Goal: Book appointment/travel/reservation

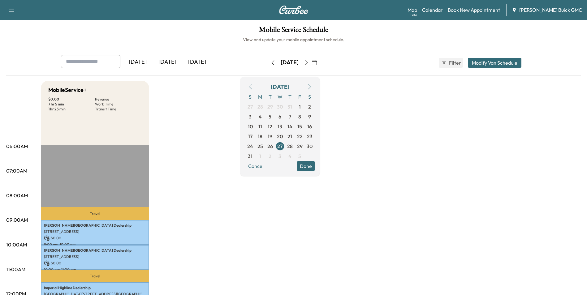
drag, startPoint x: 444, startPoint y: 135, endPoint x: 456, endPoint y: 101, distance: 36.5
click at [475, 9] on link "Book New Appointment" at bounding box center [473, 9] width 52 height 7
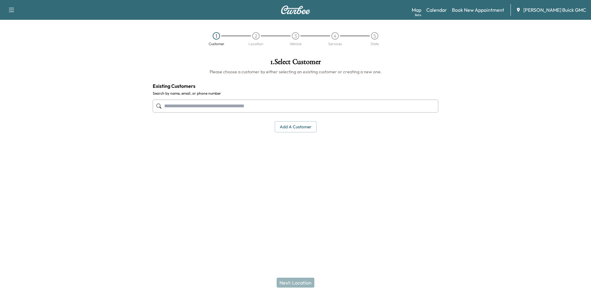
click at [295, 127] on button "Add a customer" at bounding box center [296, 126] width 42 height 11
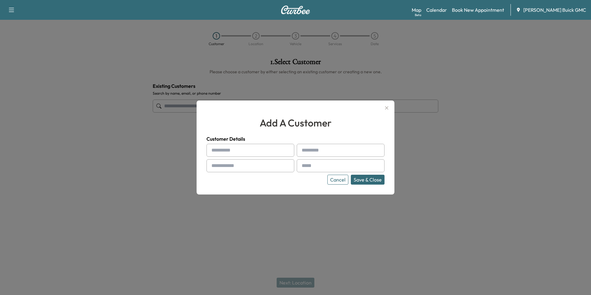
click at [244, 149] on input "text" at bounding box center [251, 150] width 88 height 13
type input "**********"
click at [243, 166] on input "text" at bounding box center [251, 165] width 88 height 13
type input "**********"
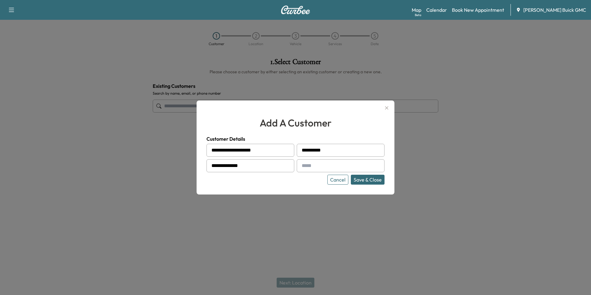
click at [328, 166] on input "text" at bounding box center [341, 165] width 88 height 13
type input "**********"
click at [307, 178] on div "Cancel Save & Close" at bounding box center [296, 180] width 178 height 10
click at [365, 177] on button "Save & Close" at bounding box center [368, 180] width 34 height 10
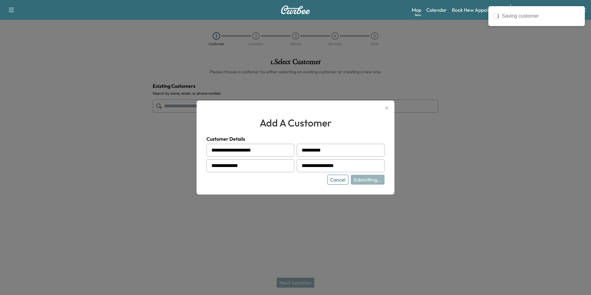
type input "**********"
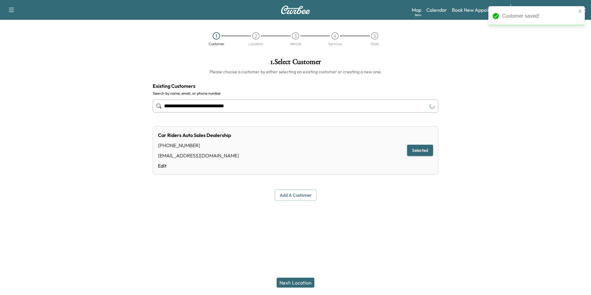
click at [405, 243] on div "**********" at bounding box center [295, 147] width 591 height 295
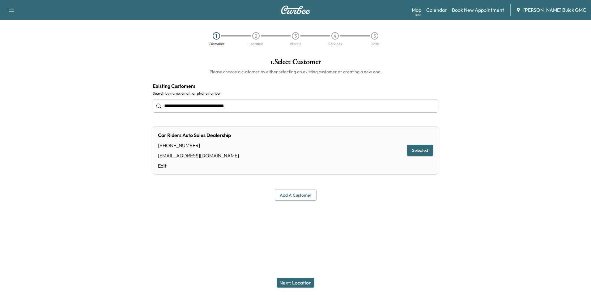
click at [298, 281] on button "Next: Location" at bounding box center [296, 283] width 38 height 10
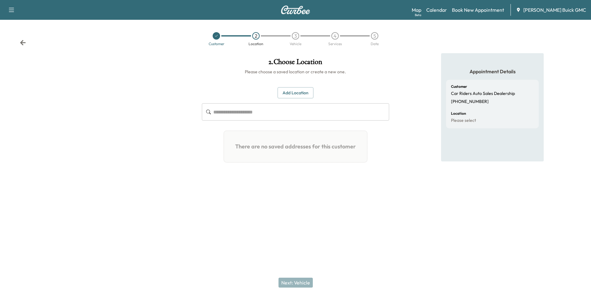
click at [291, 91] on button "Add Location" at bounding box center [296, 92] width 36 height 11
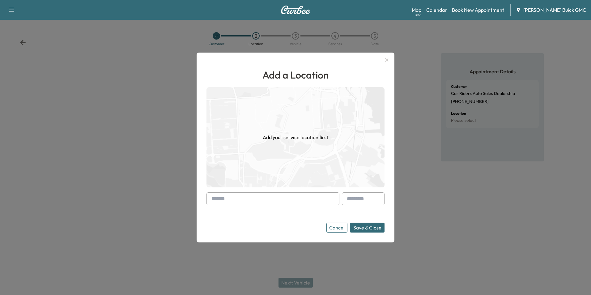
click at [290, 199] on input "text" at bounding box center [273, 198] width 133 height 13
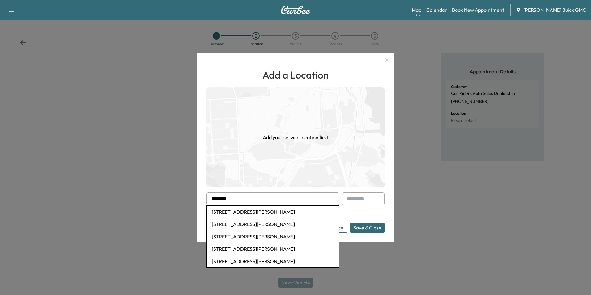
click at [275, 211] on li "1609 Dixon Street, Fredericksburg, VA, USA" at bounding box center [273, 212] width 132 height 12
type input "**********"
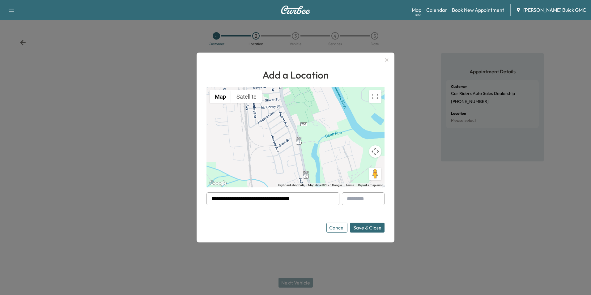
click at [368, 226] on button "Save & Close" at bounding box center [367, 228] width 35 height 10
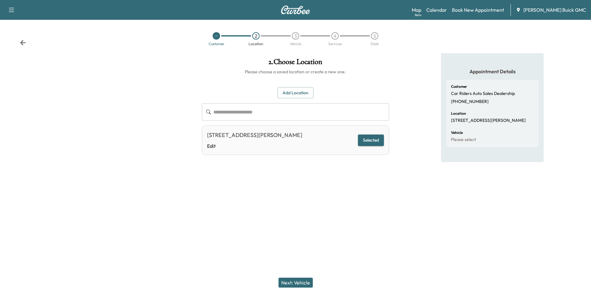
click at [298, 283] on button "Next: Vehicle" at bounding box center [296, 283] width 34 height 10
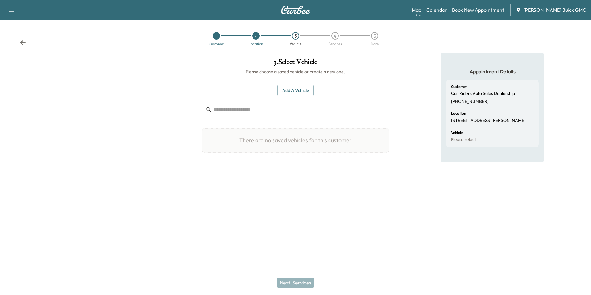
click at [289, 90] on button "Add a Vehicle" at bounding box center [295, 90] width 36 height 11
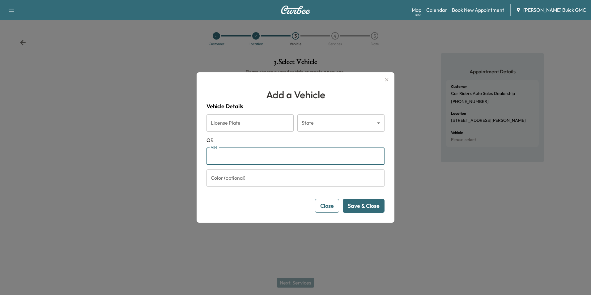
click at [245, 154] on input "VIN" at bounding box center [296, 156] width 178 height 17
type input "**********"
click at [363, 208] on button "Save & Close" at bounding box center [364, 206] width 42 height 14
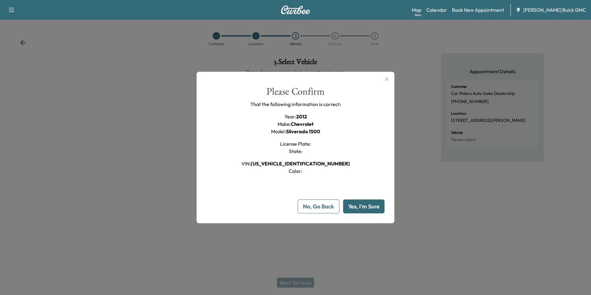
click at [369, 205] on button "Yes, I'm Sure" at bounding box center [363, 206] width 41 height 14
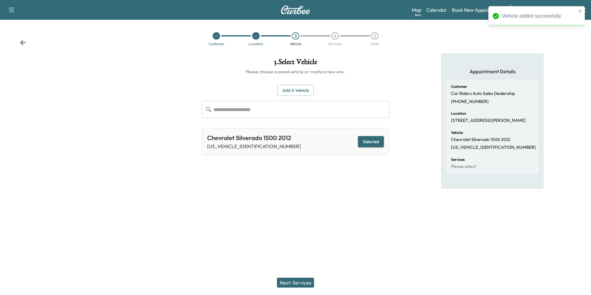
click at [305, 282] on button "Next: Services" at bounding box center [295, 283] width 37 height 10
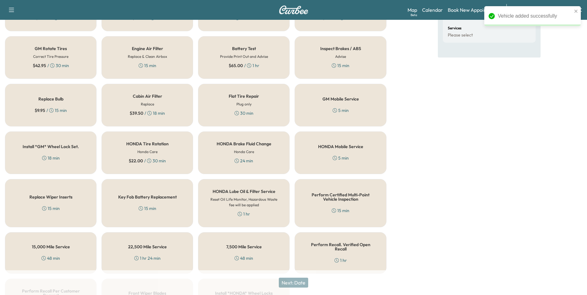
scroll to position [177, 0]
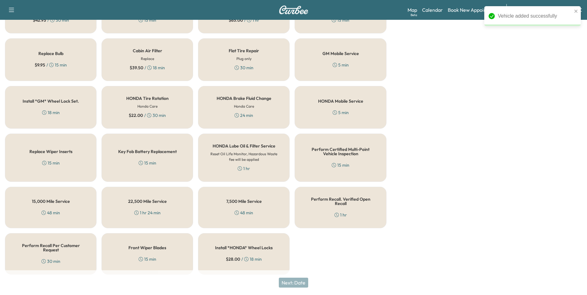
click at [350, 208] on div "Perform Recall. Verified Open Recall 1 hr" at bounding box center [340, 207] width 92 height 41
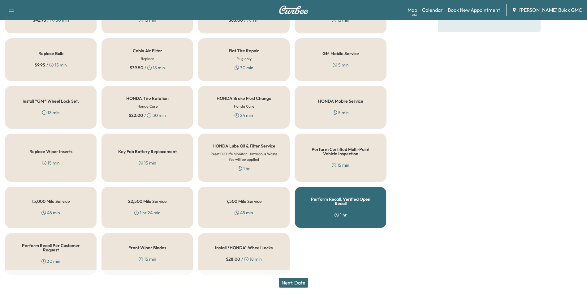
click at [301, 281] on button "Next: Date" at bounding box center [293, 283] width 29 height 10
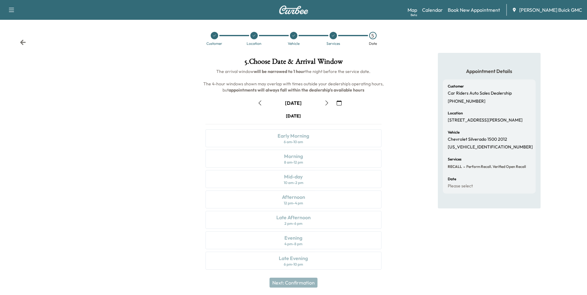
scroll to position [0, 0]
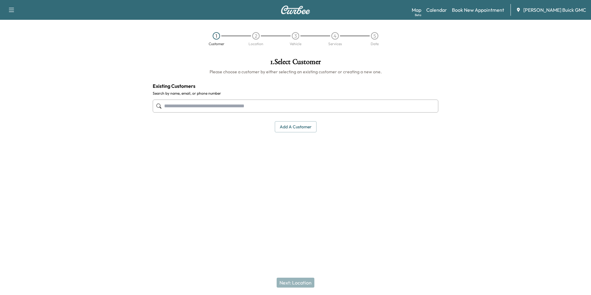
click at [347, 148] on div "1 . Select Customer Please choose a customer by either selecting an existing cu…" at bounding box center [296, 127] width 296 height 148
click at [447, 9] on link "Calendar" at bounding box center [436, 9] width 21 height 7
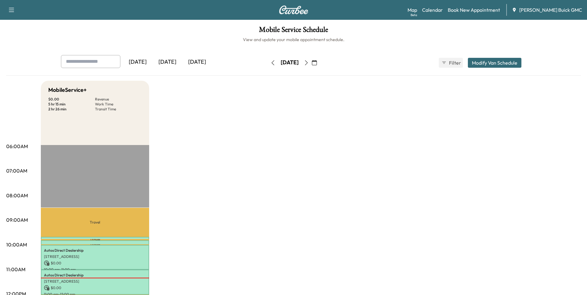
click at [309, 62] on icon "button" at bounding box center [306, 62] width 5 height 5
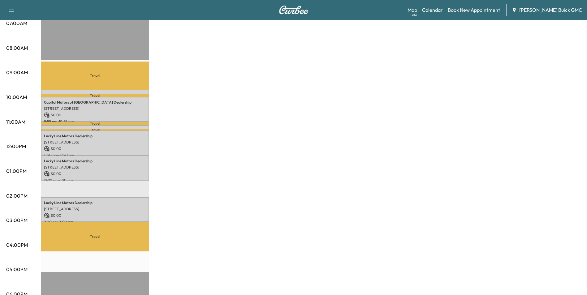
scroll to position [155, 0]
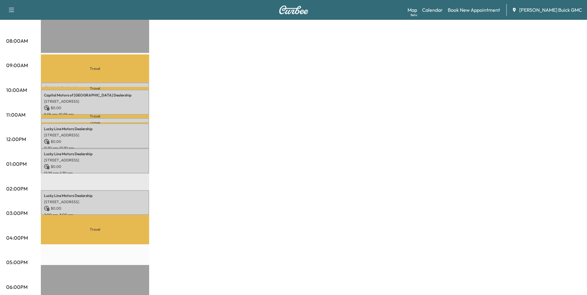
click at [320, 84] on div "MobileService+ $ 0.00 Revenue 4 hr 20 min Work Time 2 hr 36 min Transit Time Tr…" at bounding box center [311, 158] width 540 height 464
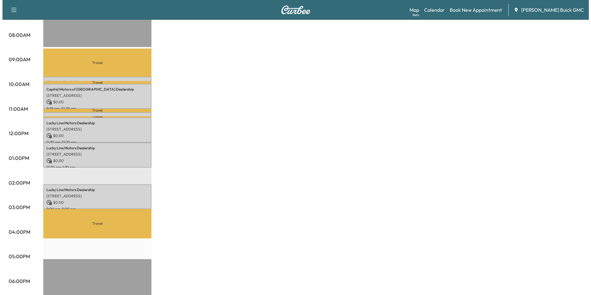
scroll to position [124, 0]
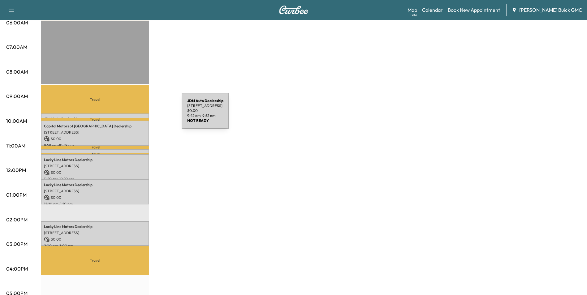
click at [135, 114] on div "JDM Auto Dealership [STREET_ADDRESS] $ 0.00 9:42 am - 9:52 am" at bounding box center [95, 116] width 108 height 6
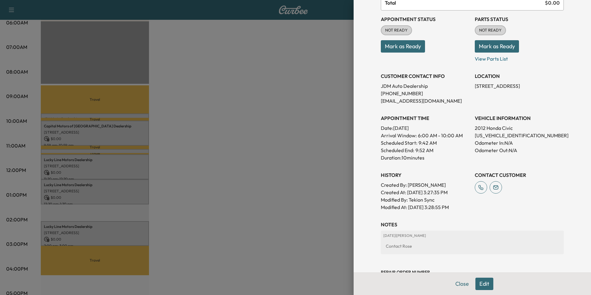
scroll to position [122, 0]
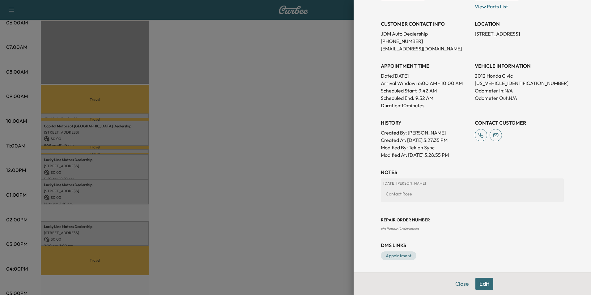
click at [477, 282] on button "Edit" at bounding box center [485, 284] width 18 height 12
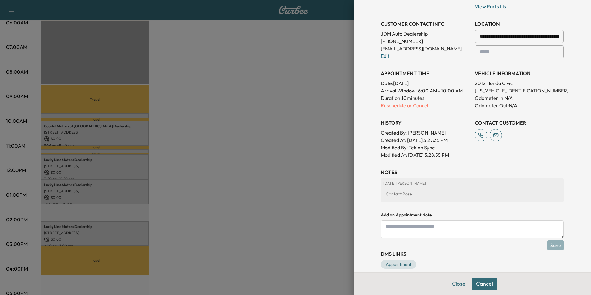
click at [416, 104] on p "Reschedule or Cancel" at bounding box center [425, 105] width 89 height 7
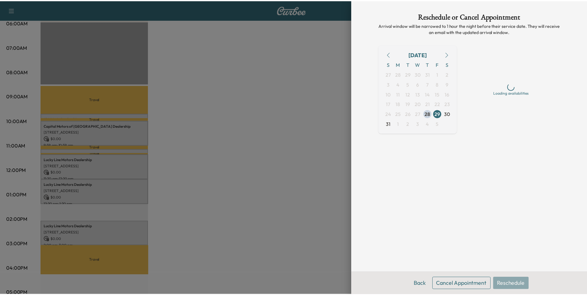
scroll to position [0, 0]
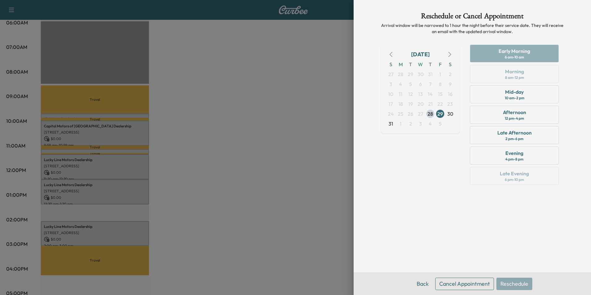
click at [472, 281] on button "Cancel Appointment" at bounding box center [464, 284] width 59 height 12
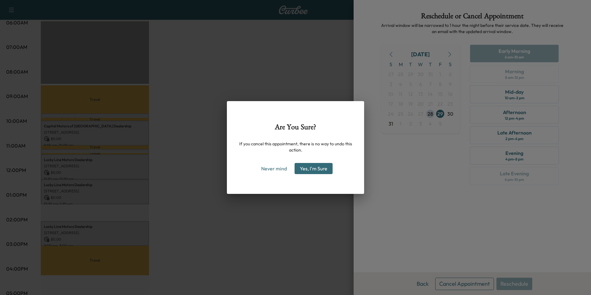
click at [314, 166] on button "Yes, I'm Sure" at bounding box center [314, 168] width 38 height 11
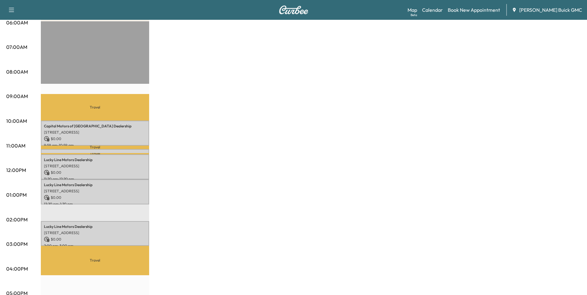
click at [451, 102] on div "MobileService+ $ 0.00 Revenue 4 hr 10 min Work Time 2 hr 25 min Transit Time Tr…" at bounding box center [311, 189] width 540 height 464
click at [408, 101] on div "MobileService+ $ 0.00 Revenue 4 hr 10 min Work Time 2 hr 25 min Transit Time Tr…" at bounding box center [311, 189] width 540 height 464
click at [450, 67] on div "MobileService+ $ 0.00 Revenue 4 hr 10 min Work Time 2 hr 25 min Transit Time Tr…" at bounding box center [311, 189] width 540 height 464
click at [502, 53] on div "MobileService+ $ 0.00 Revenue 4 hr 10 min Work Time 2 hr 25 min Transit Time Tr…" at bounding box center [311, 189] width 540 height 464
click at [506, 94] on div "MobileService+ $ 0.00 Revenue 4 hr 10 min Work Time 2 hr 25 min Transit Time Tr…" at bounding box center [311, 189] width 540 height 464
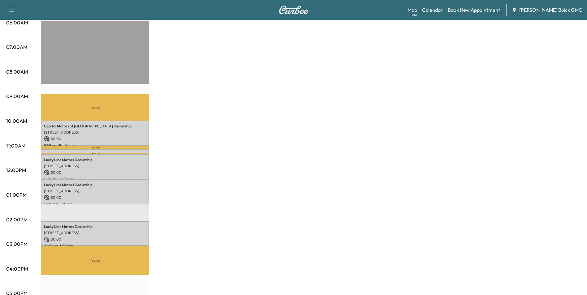
click at [509, 81] on div "MobileService+ $ 0.00 Revenue 4 hr 10 min Work Time 2 hr 25 min Transit Time Tr…" at bounding box center [311, 189] width 540 height 464
click at [494, 78] on div "MobileService+ $ 0.00 Revenue 4 hr 10 min Work Time 2 hr 25 min Transit Time Tr…" at bounding box center [311, 189] width 540 height 464
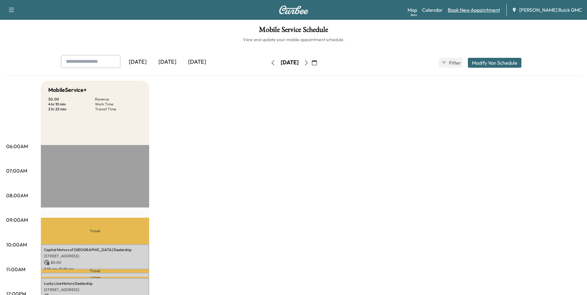
click at [476, 9] on link "Book New Appointment" at bounding box center [473, 9] width 52 height 7
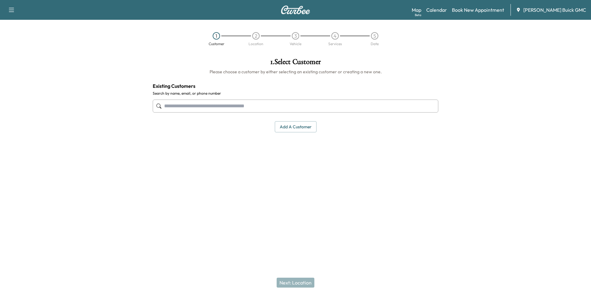
click at [245, 104] on input "text" at bounding box center [296, 106] width 286 height 13
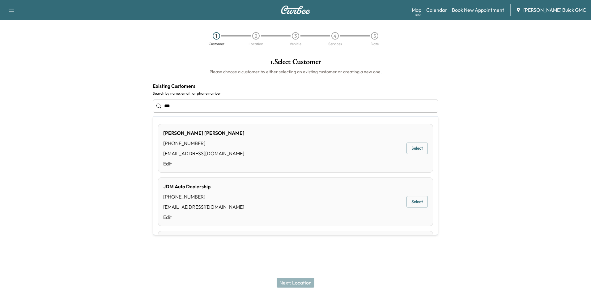
click at [410, 201] on button "Select" at bounding box center [417, 201] width 21 height 11
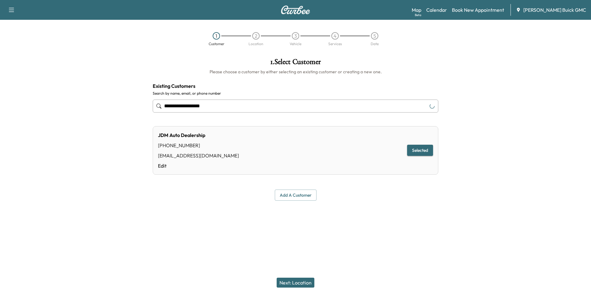
type input "**********"
click at [300, 282] on button "Next: Location" at bounding box center [296, 283] width 38 height 10
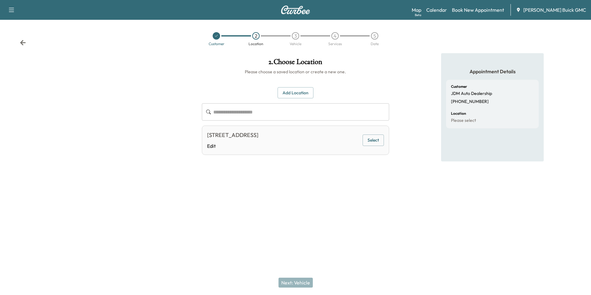
click at [369, 139] on button "Select" at bounding box center [373, 140] width 21 height 11
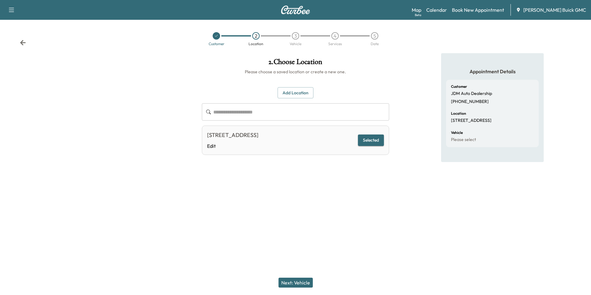
click at [298, 281] on button "Next: Vehicle" at bounding box center [296, 283] width 34 height 10
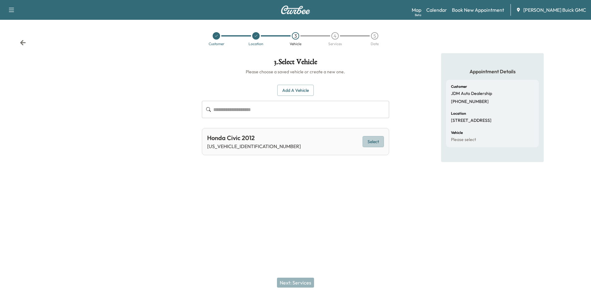
click at [371, 139] on button "Select" at bounding box center [373, 141] width 21 height 11
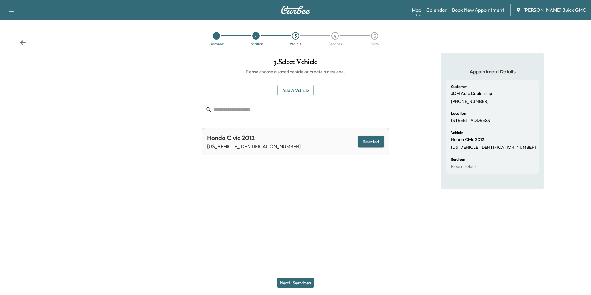
click at [298, 281] on button "Next: Services" at bounding box center [295, 283] width 37 height 10
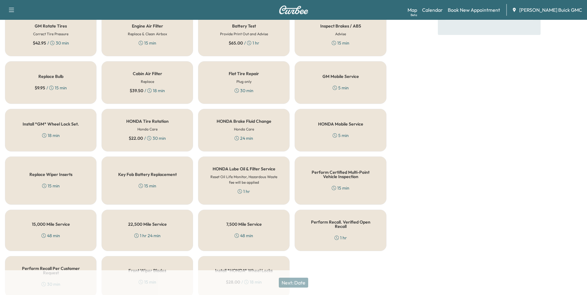
scroll to position [155, 0]
click at [346, 83] on div "GM Mobile Service 5 min" at bounding box center [340, 82] width 92 height 43
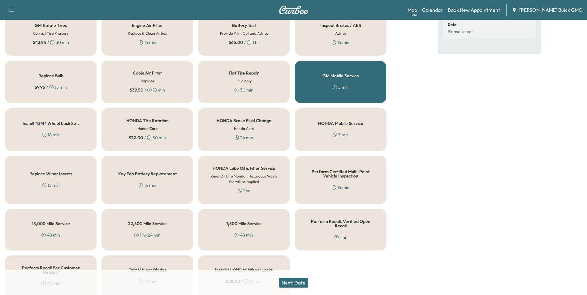
click at [343, 129] on div "HONDA Mobile Service 5 min" at bounding box center [340, 129] width 92 height 43
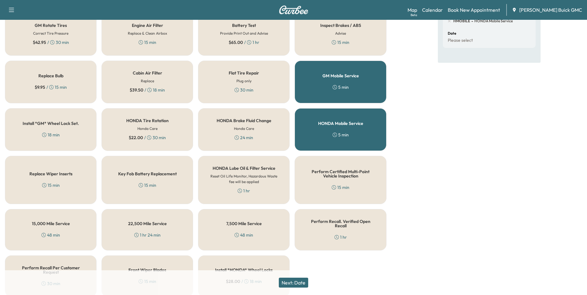
click at [301, 280] on button "Next: Date" at bounding box center [293, 283] width 29 height 10
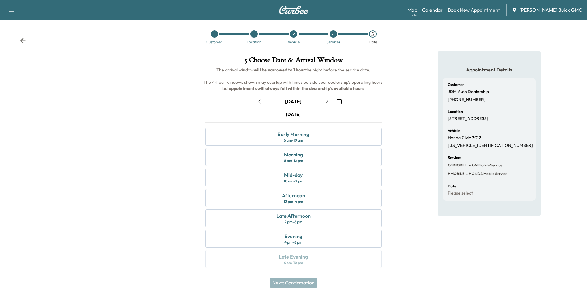
scroll to position [2, 0]
click at [302, 136] on div "Early Morning" at bounding box center [293, 133] width 32 height 7
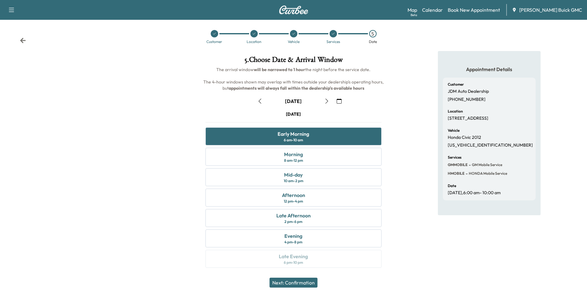
click at [306, 281] on button "Next: Confirmation" at bounding box center [293, 283] width 48 height 10
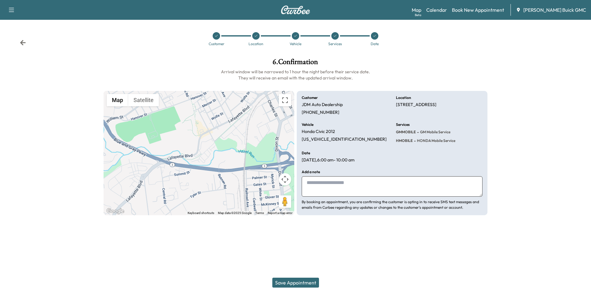
click at [333, 183] on textarea at bounding box center [392, 186] width 181 height 20
type textarea "**********"
click at [305, 281] on button "Save Appointment" at bounding box center [295, 283] width 47 height 10
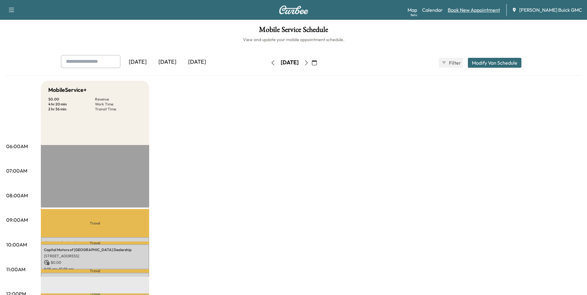
click at [487, 8] on link "Book New Appointment" at bounding box center [473, 9] width 52 height 7
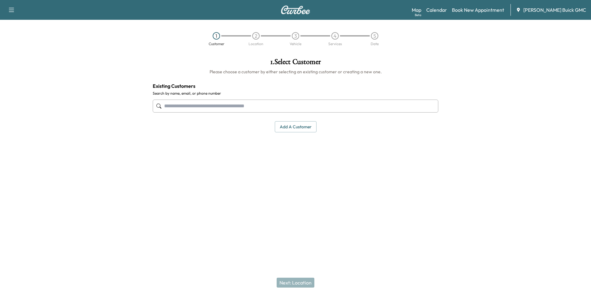
click at [233, 104] on input "text" at bounding box center [296, 106] width 286 height 13
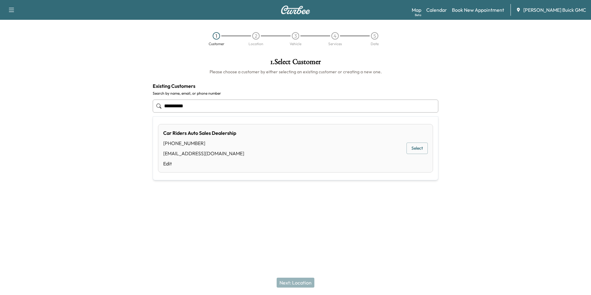
click at [416, 147] on button "Select" at bounding box center [417, 148] width 21 height 11
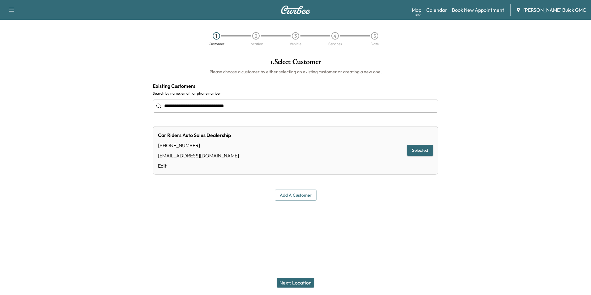
type input "**********"
click at [299, 283] on button "Next: Location" at bounding box center [296, 283] width 38 height 10
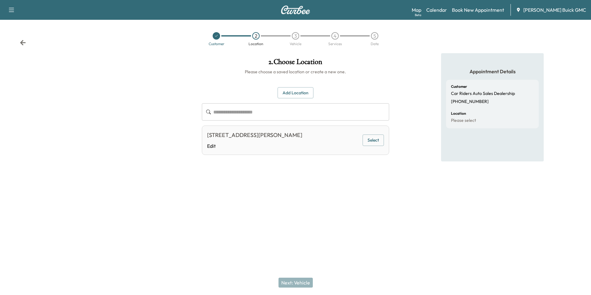
click at [376, 140] on button "Select" at bounding box center [373, 140] width 21 height 11
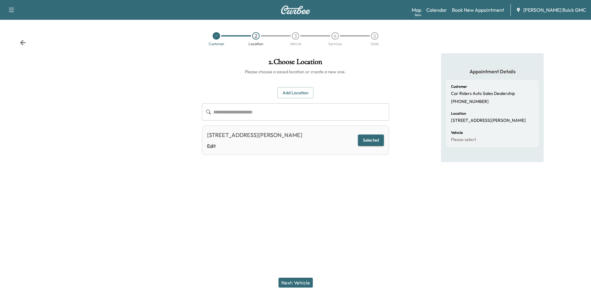
click at [298, 284] on button "Next: Vehicle" at bounding box center [296, 283] width 34 height 10
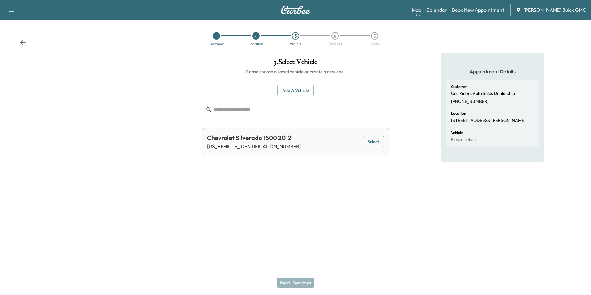
click at [372, 140] on button "Select" at bounding box center [373, 141] width 21 height 11
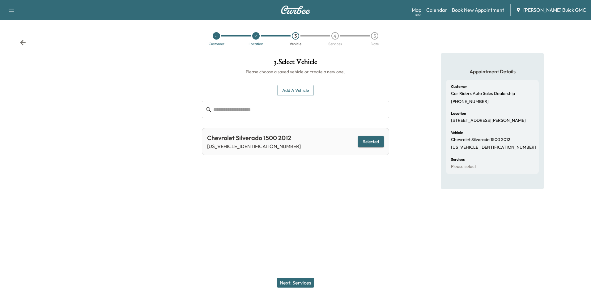
click at [304, 282] on button "Next: Services" at bounding box center [295, 283] width 37 height 10
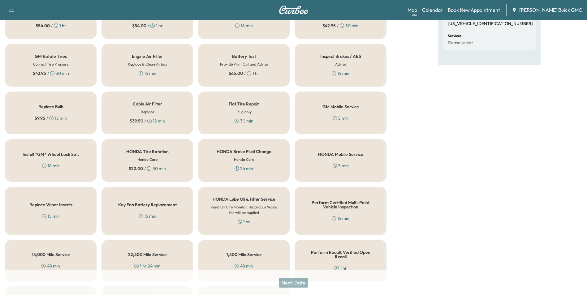
scroll to position [155, 0]
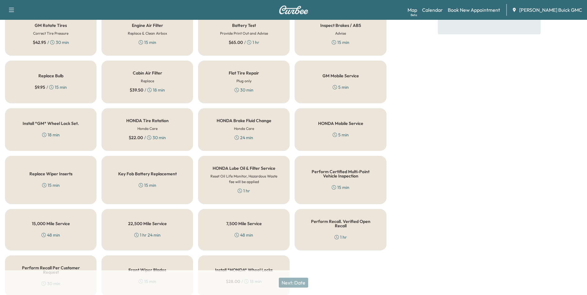
click at [339, 74] on h5 "GM Mobile Service" at bounding box center [340, 76] width 36 height 4
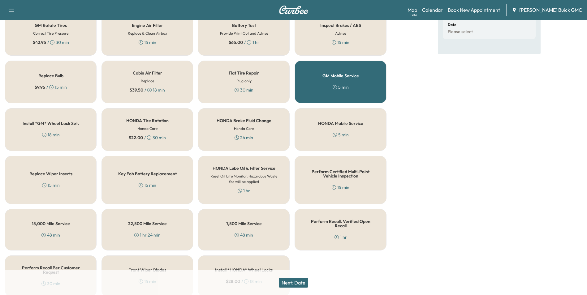
click at [340, 136] on div "5 min" at bounding box center [340, 135] width 16 height 6
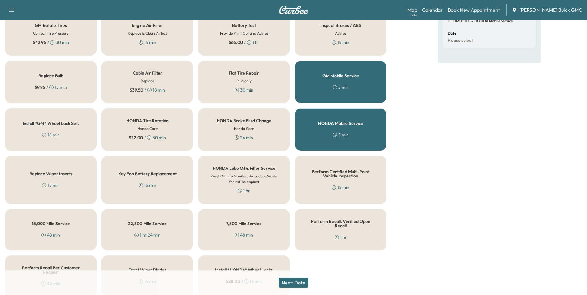
click at [302, 282] on button "Next: Date" at bounding box center [293, 283] width 29 height 10
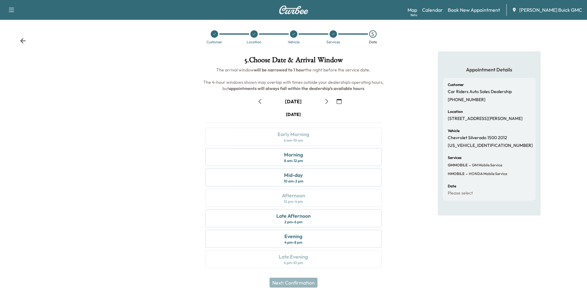
scroll to position [2, 0]
click at [289, 156] on div "Morning" at bounding box center [293, 154] width 19 height 7
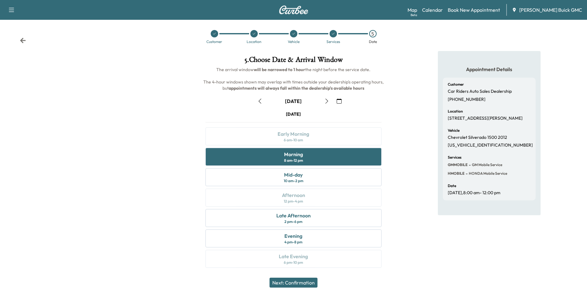
click at [307, 282] on button "Next: Confirmation" at bounding box center [293, 283] width 48 height 10
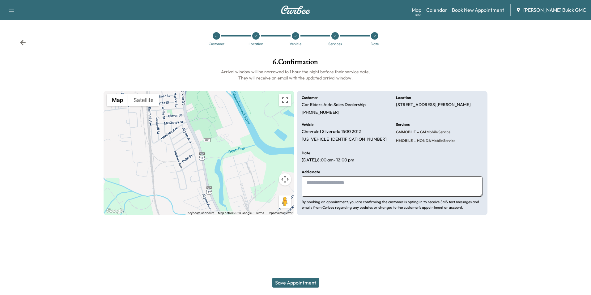
click at [338, 187] on textarea at bounding box center [392, 186] width 181 height 20
type textarea "**********"
click at [297, 281] on button "Save Appointment" at bounding box center [295, 283] width 47 height 10
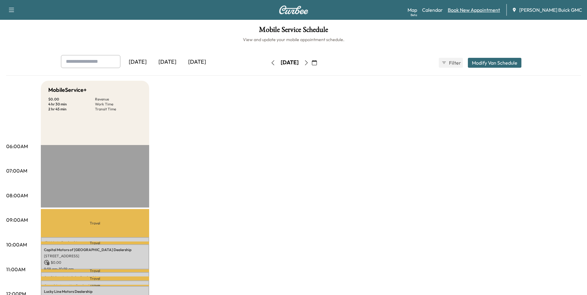
click at [487, 8] on link "Book New Appointment" at bounding box center [473, 9] width 52 height 7
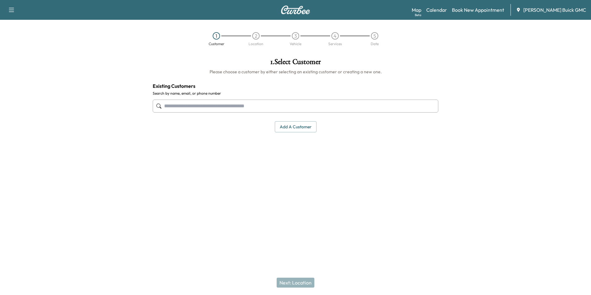
click at [288, 102] on input "text" at bounding box center [296, 106] width 286 height 13
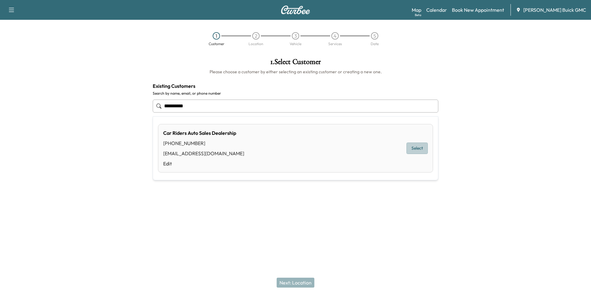
click at [415, 145] on button "Select" at bounding box center [417, 148] width 21 height 11
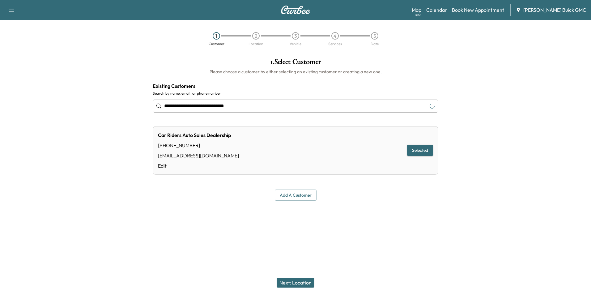
type input "**********"
click at [296, 283] on button "Next: Location" at bounding box center [296, 283] width 38 height 10
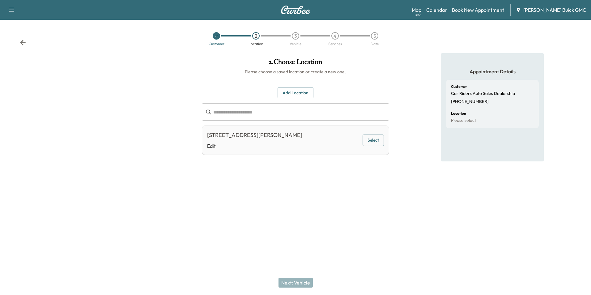
click at [373, 139] on button "Select" at bounding box center [373, 140] width 21 height 11
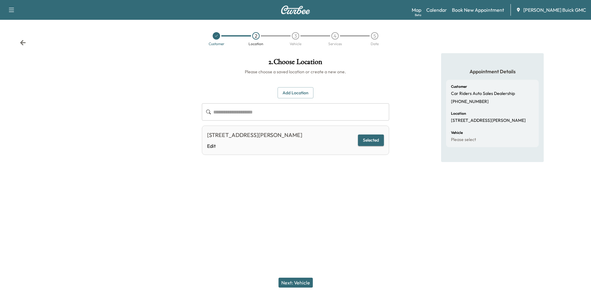
click at [302, 280] on button "Next: Vehicle" at bounding box center [296, 283] width 34 height 10
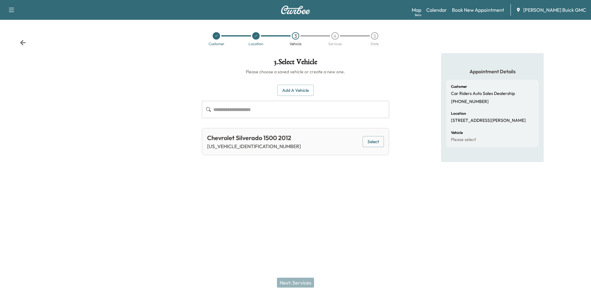
click at [302, 88] on button "Add a Vehicle" at bounding box center [295, 90] width 36 height 11
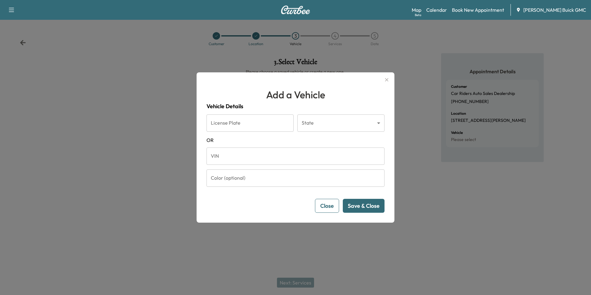
click at [250, 157] on input "VIN" at bounding box center [296, 156] width 178 height 17
type input "**********"
click at [353, 203] on button "Save & Close" at bounding box center [364, 206] width 42 height 14
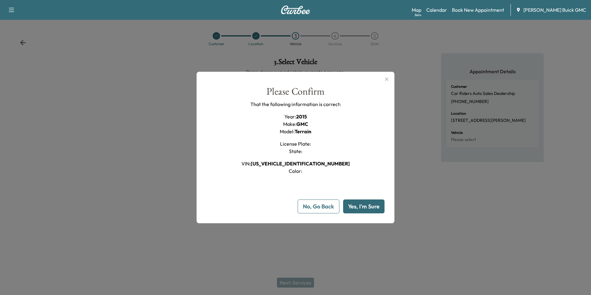
click at [358, 203] on button "Yes, I'm Sure" at bounding box center [363, 206] width 41 height 14
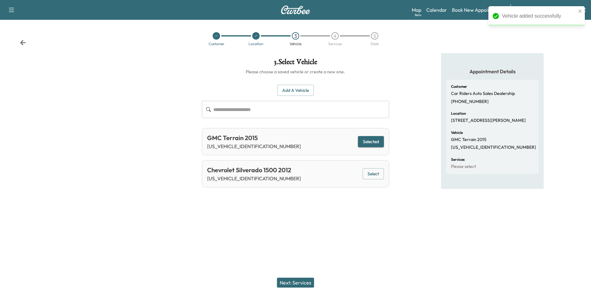
click at [302, 281] on button "Next: Services" at bounding box center [295, 283] width 37 height 10
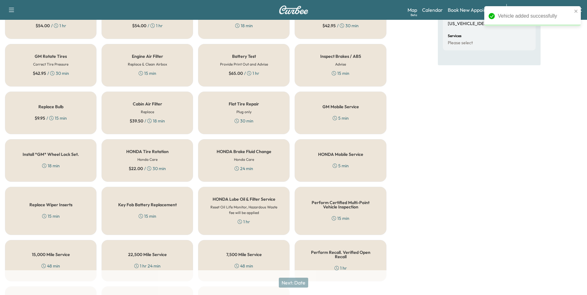
scroll to position [177, 0]
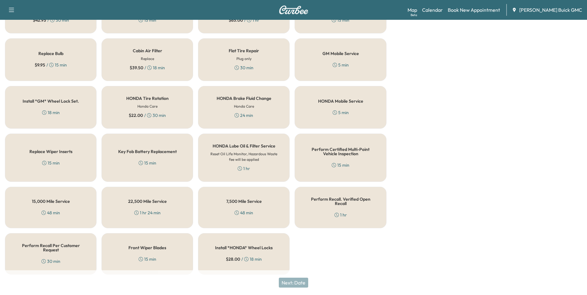
click at [335, 56] on h5 "GM Mobile Service" at bounding box center [340, 53] width 36 height 4
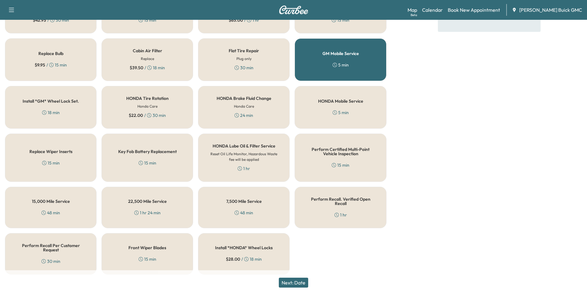
click at [334, 97] on div "HONDA Mobile Service 5 min" at bounding box center [340, 107] width 92 height 43
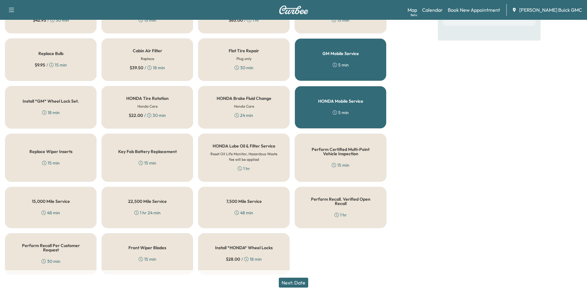
click at [301, 280] on button "Next: Date" at bounding box center [293, 283] width 29 height 10
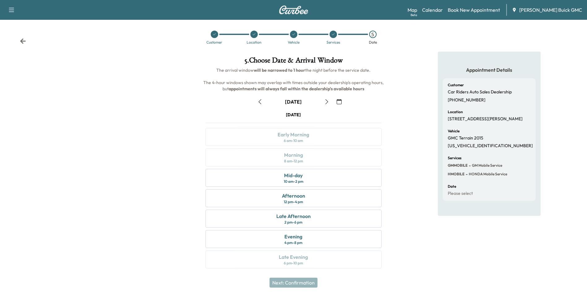
scroll to position [2, 0]
click at [296, 176] on div "Mid-day" at bounding box center [293, 174] width 19 height 7
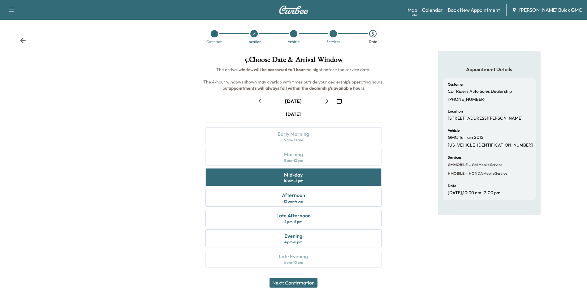
click at [300, 282] on button "Next: Confirmation" at bounding box center [293, 283] width 48 height 10
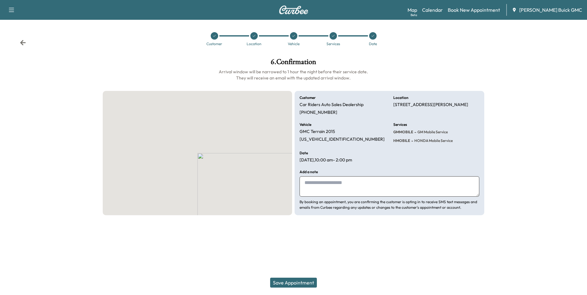
scroll to position [0, 0]
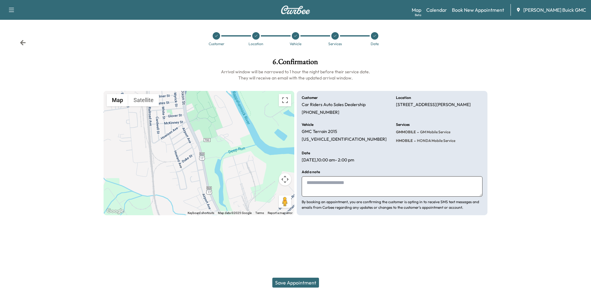
click at [344, 188] on textarea at bounding box center [392, 186] width 181 height 20
type textarea "**********"
click at [293, 281] on button "Save Appointment" at bounding box center [295, 283] width 47 height 10
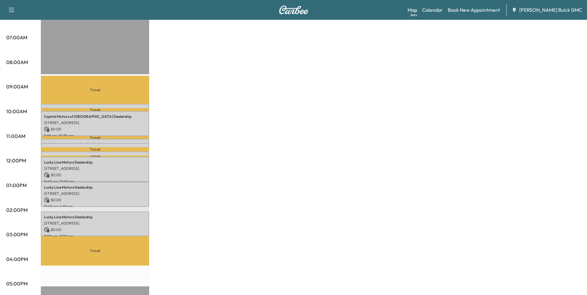
scroll to position [124, 0]
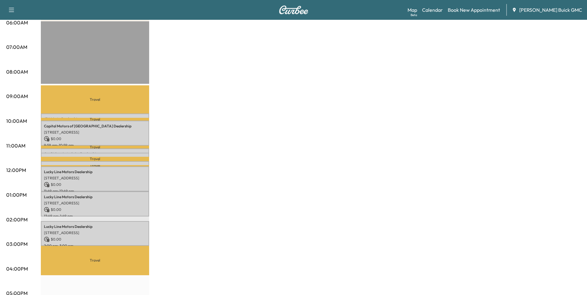
click at [288, 106] on div "MobileService+ $ 0.00 Revenue 4 hr 40 min Work Time 2 hr 45 min Transit Time Tr…" at bounding box center [311, 189] width 540 height 464
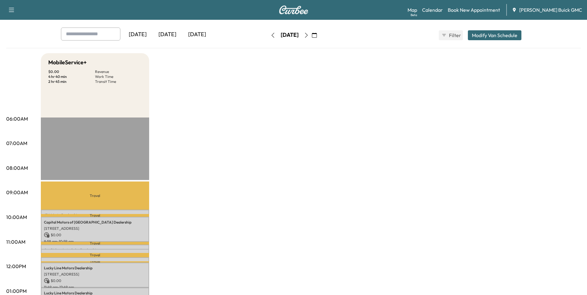
scroll to position [0, 0]
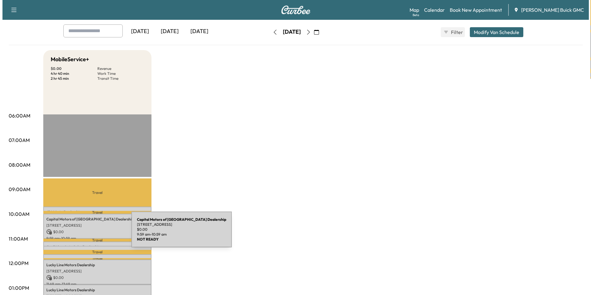
scroll to position [31, 0]
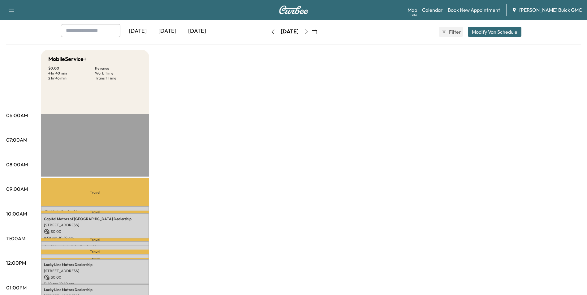
click at [313, 120] on div "MobileService+ $ 0.00 Revenue 4 hr 40 min Work Time 2 hr 45 min Transit Time Tr…" at bounding box center [311, 282] width 540 height 464
click at [356, 107] on div "MobileService+ $ 0.00 Revenue 4 hr 40 min Work Time 2 hr 45 min Transit Time Tr…" at bounding box center [311, 282] width 540 height 464
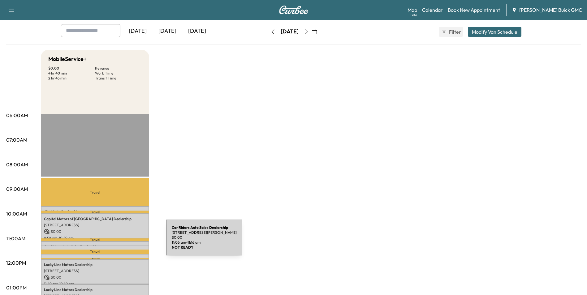
click at [120, 241] on div "Car Riders Auto Sales Dealership [STREET_ADDRESS][PERSON_NAME] $ 0.00 11:06 am …" at bounding box center [95, 244] width 108 height 6
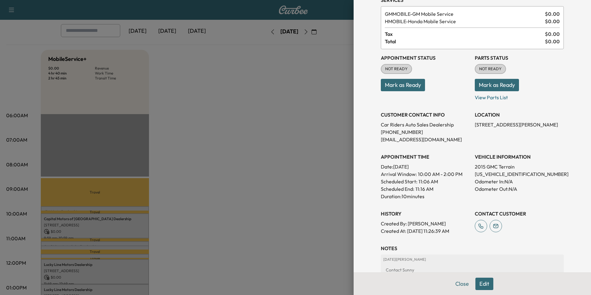
click at [266, 117] on div at bounding box center [295, 147] width 591 height 295
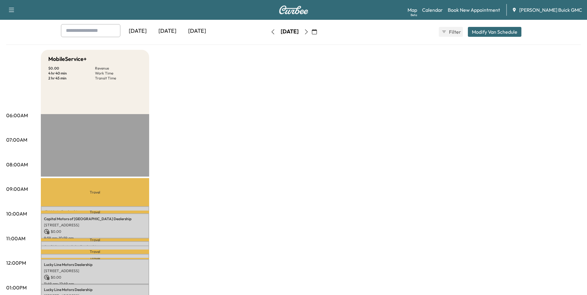
click at [286, 145] on div "MobileService+ $ 0.00 Revenue 4 hr 40 min Work Time 2 hr 45 min Transit Time Tr…" at bounding box center [311, 282] width 540 height 464
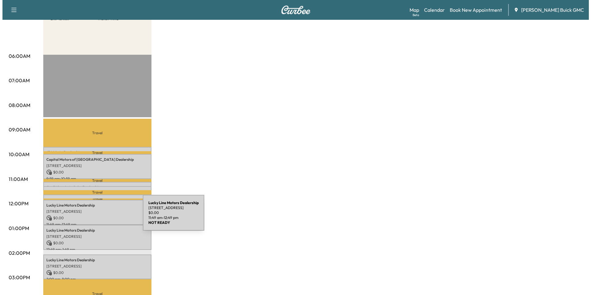
scroll to position [93, 0]
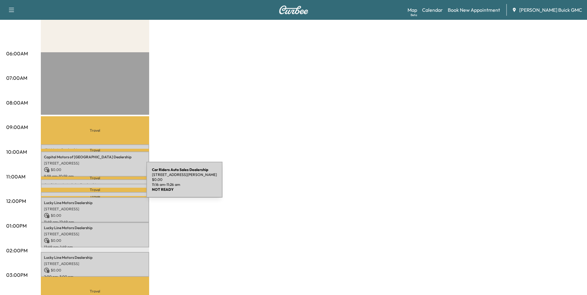
click at [100, 184] on div "Car Riders Auto Sales Dealership [STREET_ADDRESS][PERSON_NAME] $ 0.00 11:16 am …" at bounding box center [95, 187] width 108 height 6
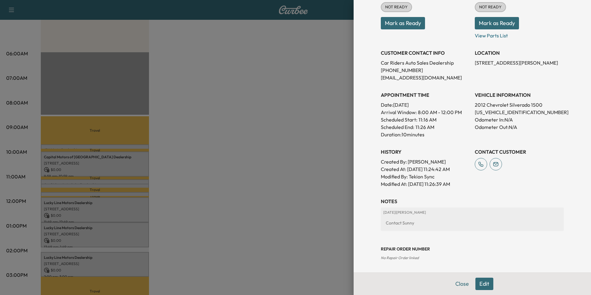
drag, startPoint x: 246, startPoint y: 113, endPoint x: 250, endPoint y: 107, distance: 7.2
click at [246, 112] on div at bounding box center [295, 147] width 591 height 295
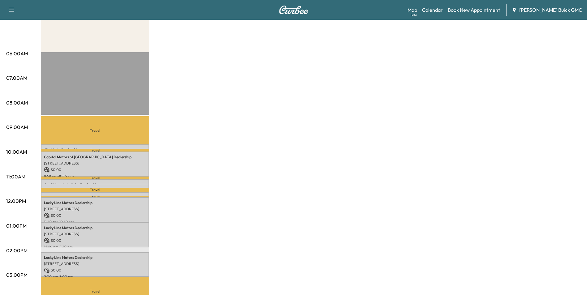
click at [291, 40] on div "MobileService+ $ 0.00 Revenue 4 hr 40 min Work Time 2 hr 45 min Transit Time Tr…" at bounding box center [311, 220] width 540 height 464
click at [296, 53] on div "MobileService+ $ 0.00 Revenue 4 hr 40 min Work Time 2 hr 45 min Transit Time Tr…" at bounding box center [311, 220] width 540 height 464
click at [293, 59] on div "MobileService+ $ 0.00 Revenue 4 hr 40 min Work Time 2 hr 45 min Transit Time Tr…" at bounding box center [311, 220] width 540 height 464
click at [294, 56] on div "MobileService+ $ 0.00 Revenue 4 hr 40 min Work Time 2 hr 45 min Transit Time Tr…" at bounding box center [311, 220] width 540 height 464
click at [464, 119] on div "MobileService+ $ 0.00 Revenue 4 hr 40 min Work Time 2 hr 45 min Transit Time Tr…" at bounding box center [311, 220] width 540 height 464
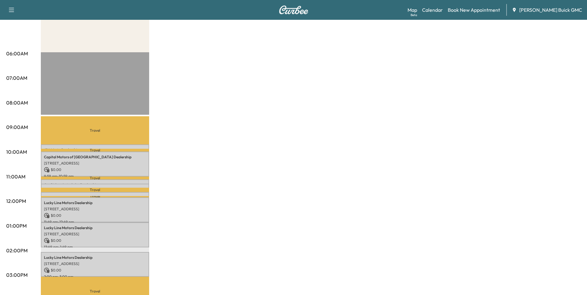
click at [499, 103] on div "MobileService+ $ 0.00 Revenue 4 hr 40 min Work Time 2 hr 45 min Transit Time Tr…" at bounding box center [311, 220] width 540 height 464
click at [308, 89] on div "MobileService+ $ 0.00 Revenue 4 hr 40 min Work Time 2 hr 45 min Transit Time Tr…" at bounding box center [311, 220] width 540 height 464
click at [321, 59] on div "MobileService+ $ 0.00 Revenue 4 hr 40 min Work Time 2 hr 45 min Transit Time Tr…" at bounding box center [311, 220] width 540 height 464
click at [318, 54] on div "MobileService+ $ 0.00 Revenue 4 hr 40 min Work Time 2 hr 45 min Transit Time Tr…" at bounding box center [311, 220] width 540 height 464
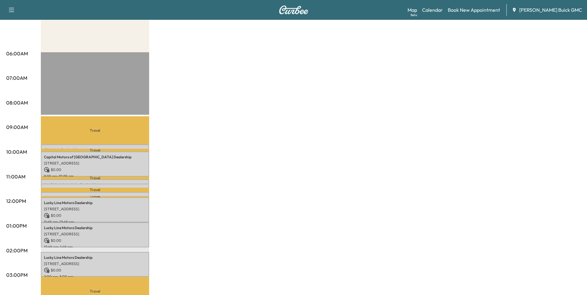
click at [318, 54] on div "MobileService+ $ 0.00 Revenue 4 hr 40 min Work Time 2 hr 45 min Transit Time Tr…" at bounding box center [311, 220] width 540 height 464
click at [284, 54] on div "MobileService+ $ 0.00 Revenue 4 hr 40 min Work Time 2 hr 45 min Transit Time Tr…" at bounding box center [311, 220] width 540 height 464
click at [244, 47] on div "MobileService+ $ 0.00 Revenue 4 hr 40 min Work Time 2 hr 45 min Transit Time Tr…" at bounding box center [311, 220] width 540 height 464
